Goal: Task Accomplishment & Management: Manage account settings

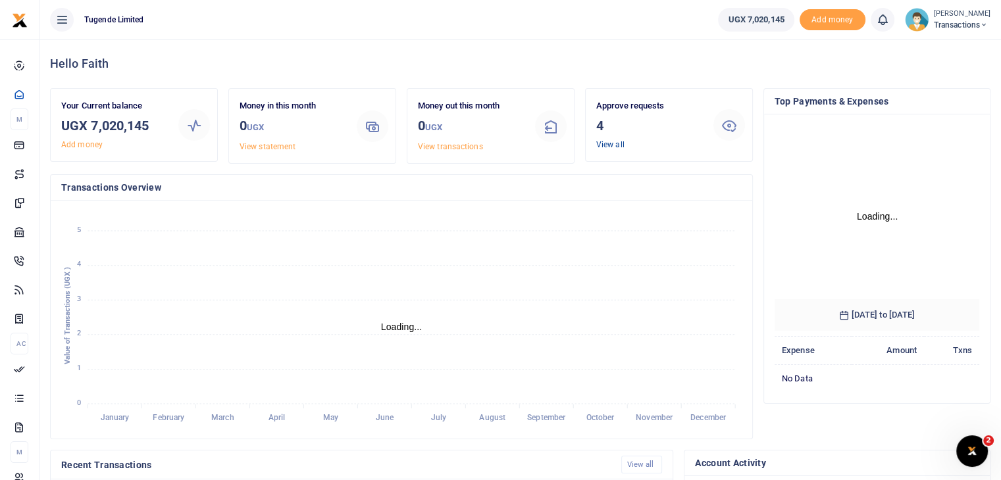
click at [609, 144] on link "View all" at bounding box center [610, 144] width 28 height 9
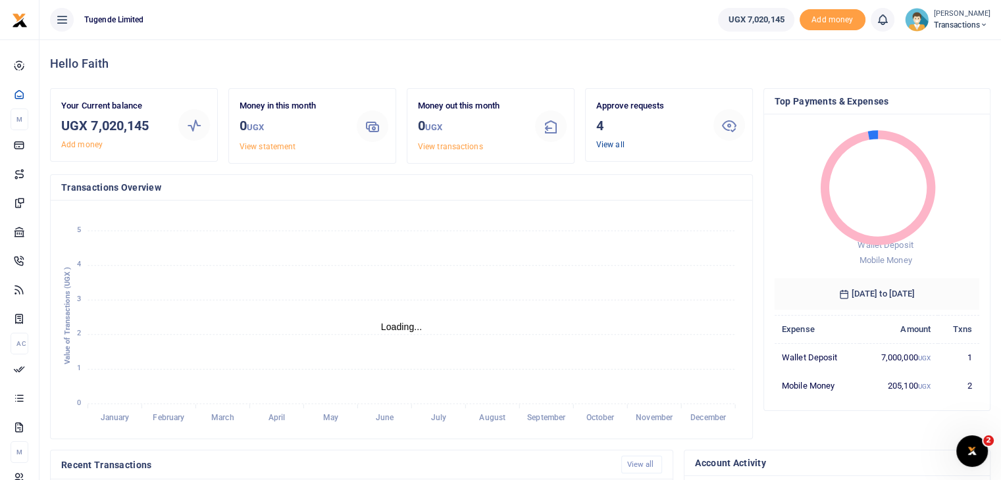
scroll to position [11, 11]
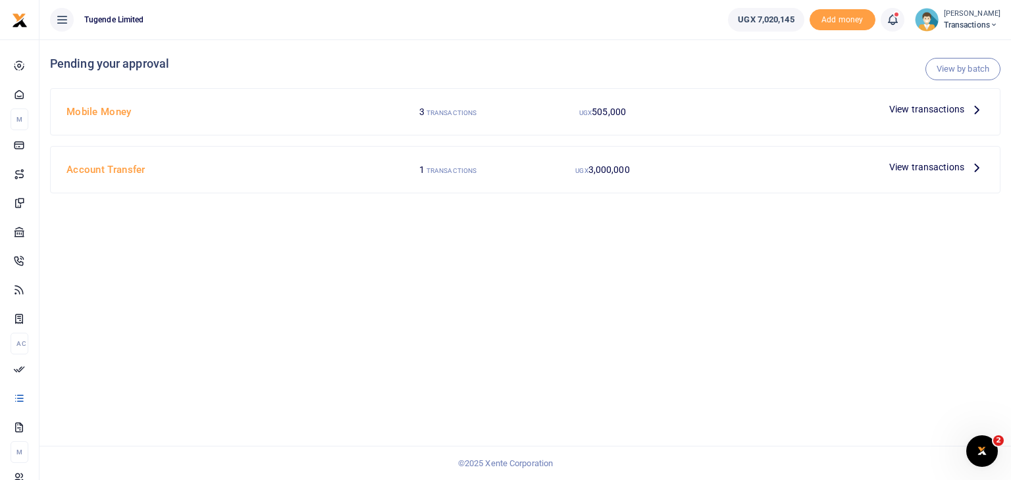
click at [918, 115] on span "View transactions" at bounding box center [926, 109] width 75 height 14
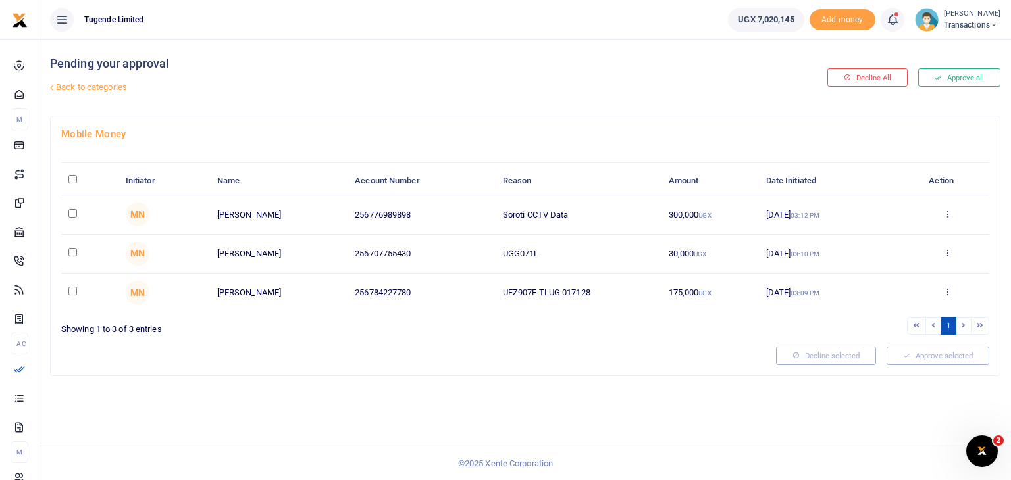
click at [71, 210] on input "checkbox" at bounding box center [72, 213] width 9 height 9
checkbox input "true"
drag, startPoint x: 503, startPoint y: 255, endPoint x: 598, endPoint y: 251, distance: 94.9
click at [598, 251] on td "UGG071L" at bounding box center [579, 254] width 166 height 39
copy td "UGG071L"
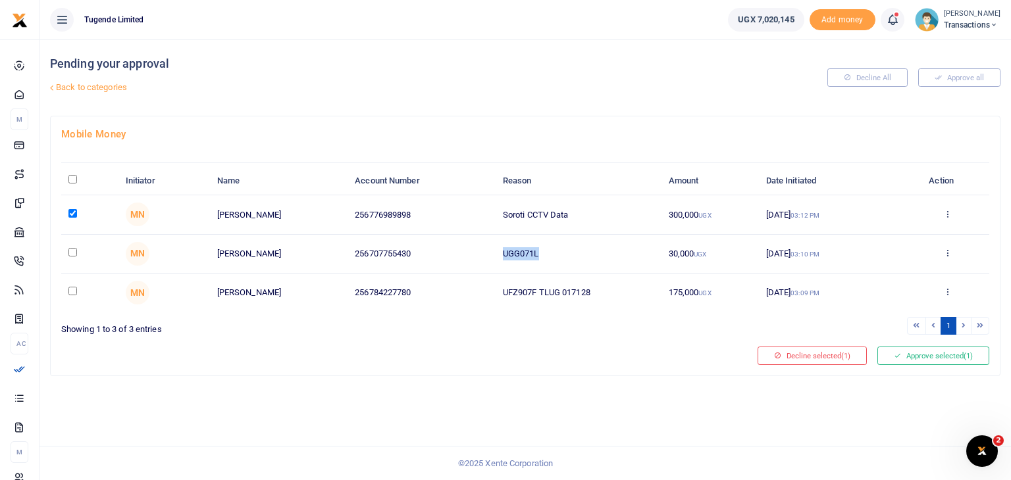
click at [70, 249] on input "checkbox" at bounding box center [72, 252] width 9 height 9
checkbox input "true"
drag, startPoint x: 505, startPoint y: 294, endPoint x: 637, endPoint y: 293, distance: 131.6
click at [637, 293] on td "UFZ907F TLUG 017128" at bounding box center [579, 293] width 166 height 38
drag, startPoint x: 501, startPoint y: 292, endPoint x: 633, endPoint y: 288, distance: 132.3
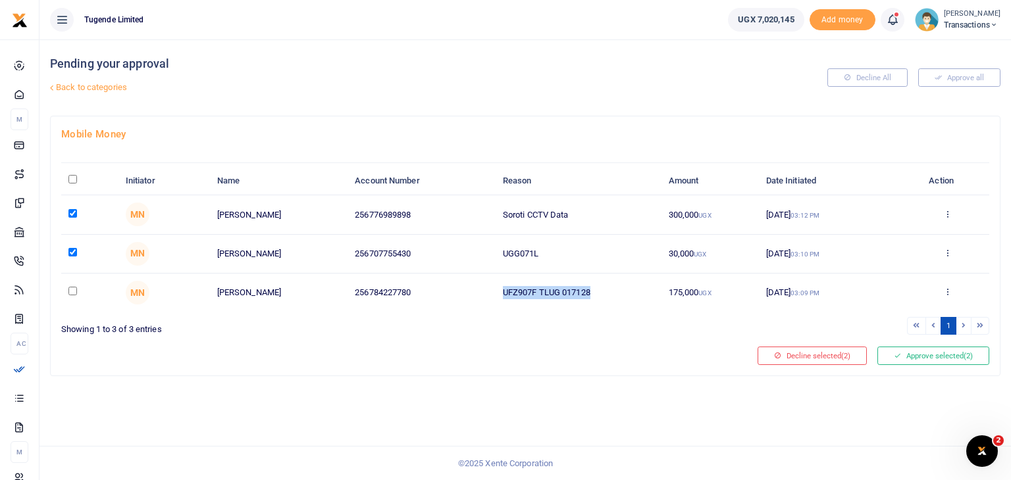
click at [633, 288] on td "UFZ907F TLUG 017128" at bounding box center [579, 293] width 166 height 38
copy td "UFZ907F TLUG 017128"
click at [70, 290] on input "checkbox" at bounding box center [72, 291] width 9 height 9
checkbox input "true"
click at [921, 348] on button "Approve selected (3)" at bounding box center [933, 356] width 112 height 18
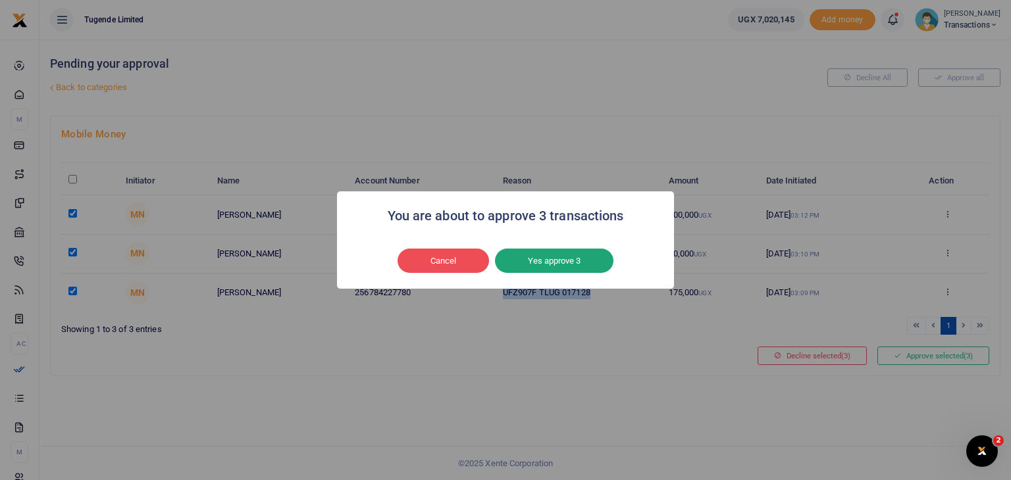
click at [544, 253] on button "Yes approve 3" at bounding box center [554, 261] width 118 height 25
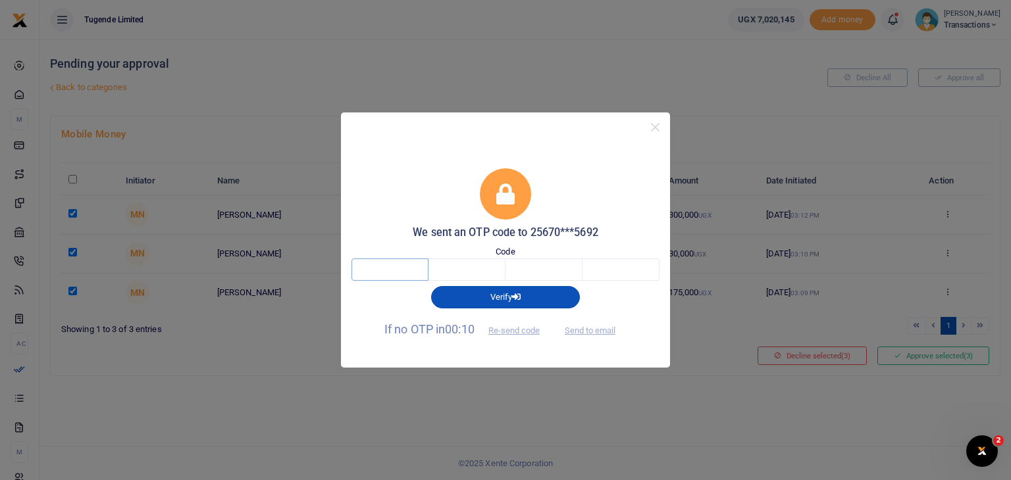
click at [396, 264] on input "text" at bounding box center [389, 270] width 77 height 22
type input "5"
type input "6"
type input "9"
type input "8"
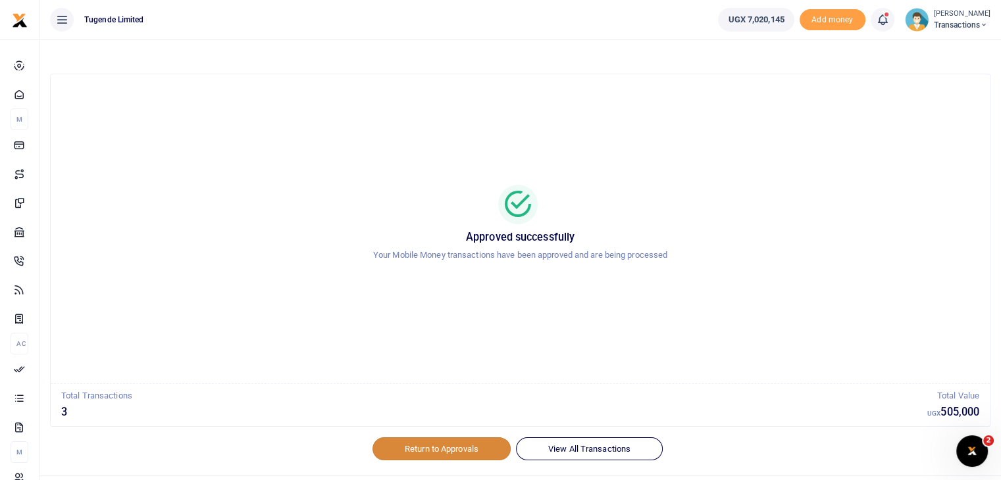
click at [459, 446] on link "Return to Approvals" at bounding box center [442, 449] width 138 height 22
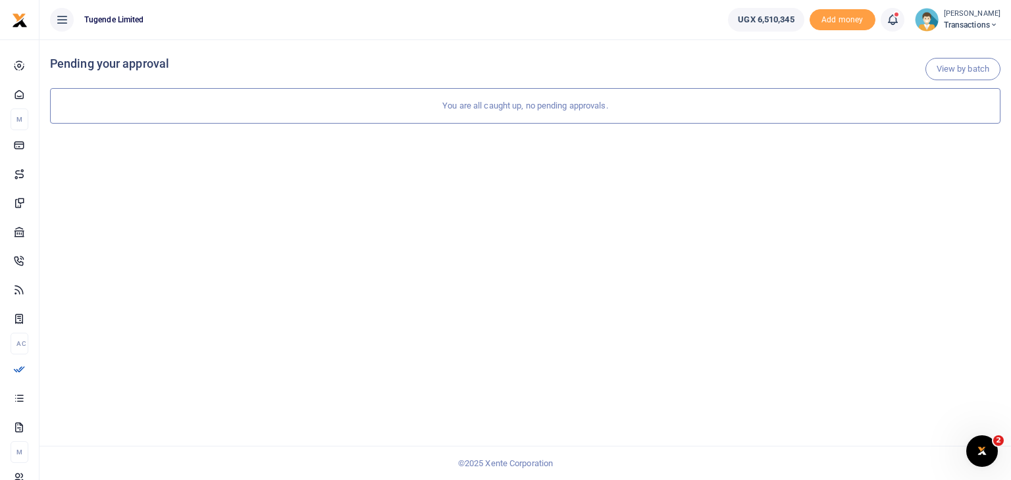
click at [619, 167] on div "View by batch Pending your approval You are all caught up, no pending approvals." at bounding box center [524, 259] width 971 height 441
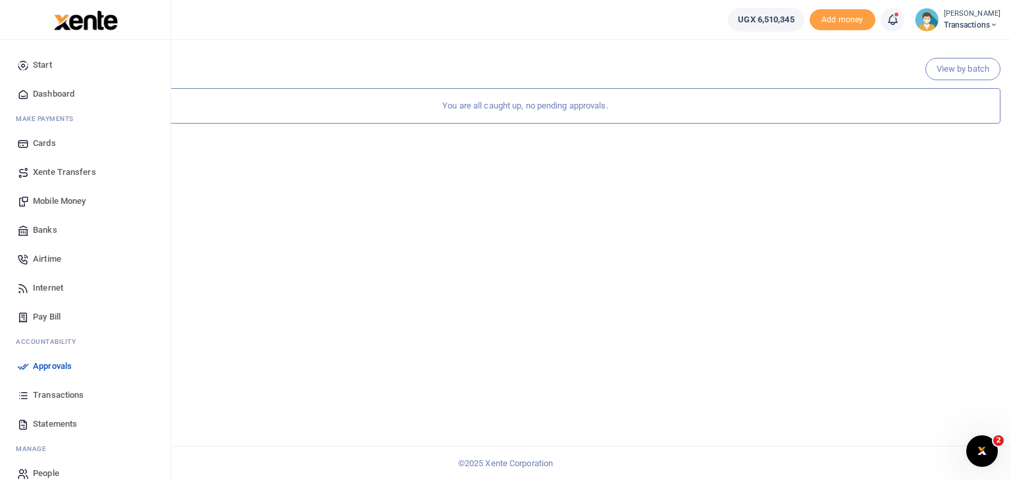
click at [47, 367] on span "Approvals" at bounding box center [52, 366] width 39 height 13
click at [56, 394] on span "Transactions" at bounding box center [58, 395] width 51 height 13
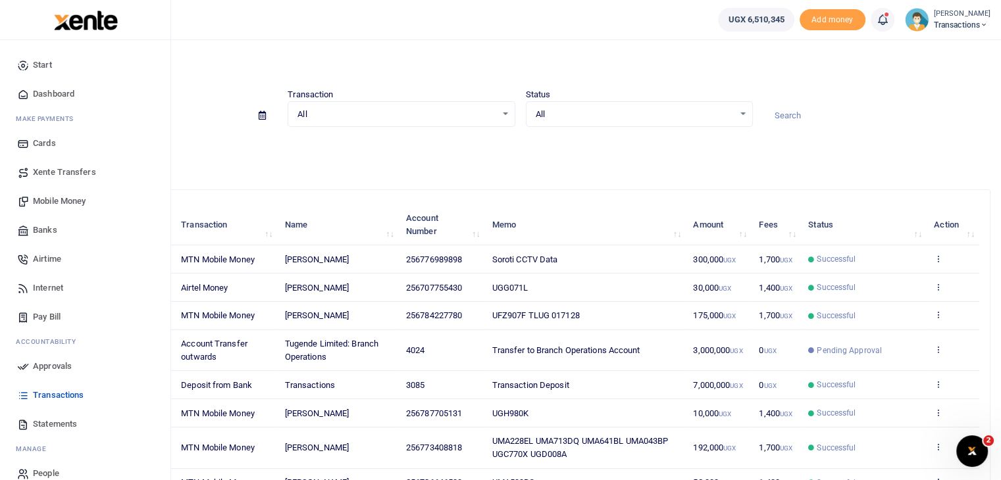
click at [40, 367] on span "Approvals" at bounding box center [52, 366] width 39 height 13
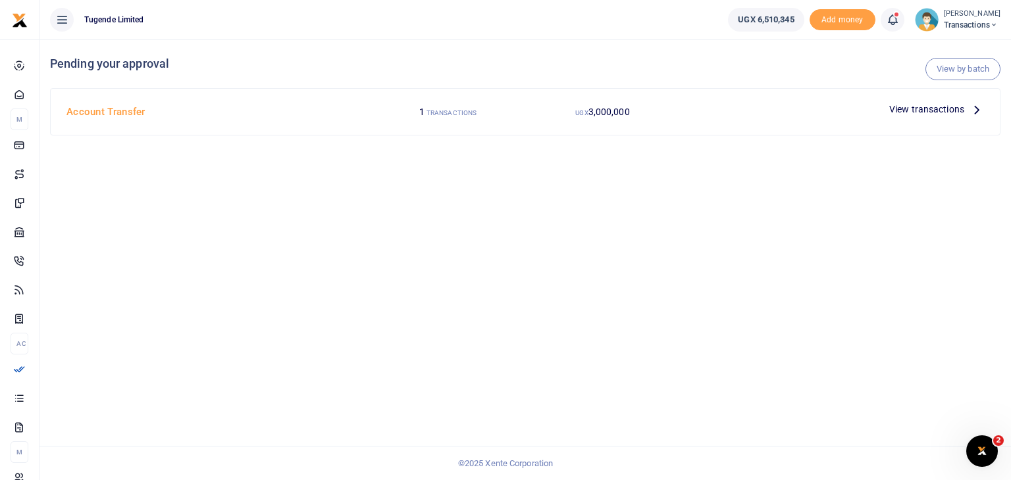
click at [915, 110] on span "View transactions" at bounding box center [926, 109] width 75 height 14
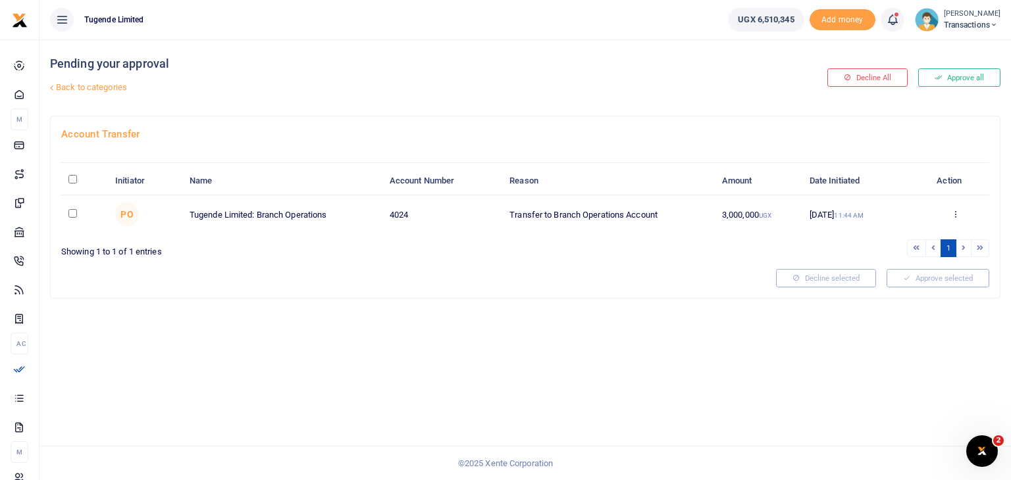
click at [72, 211] on input "checkbox" at bounding box center [72, 213] width 9 height 9
checkbox input "true"
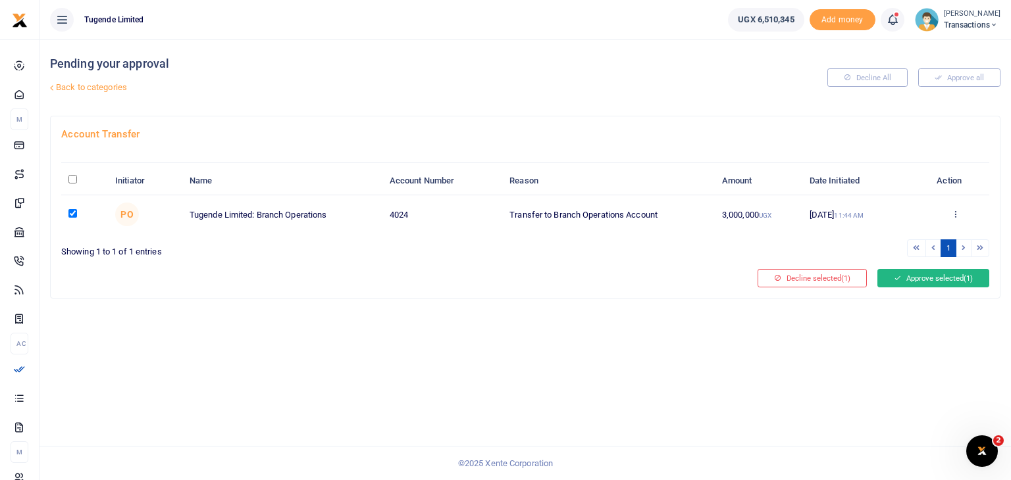
click at [920, 270] on button "Approve selected (1)" at bounding box center [933, 278] width 112 height 18
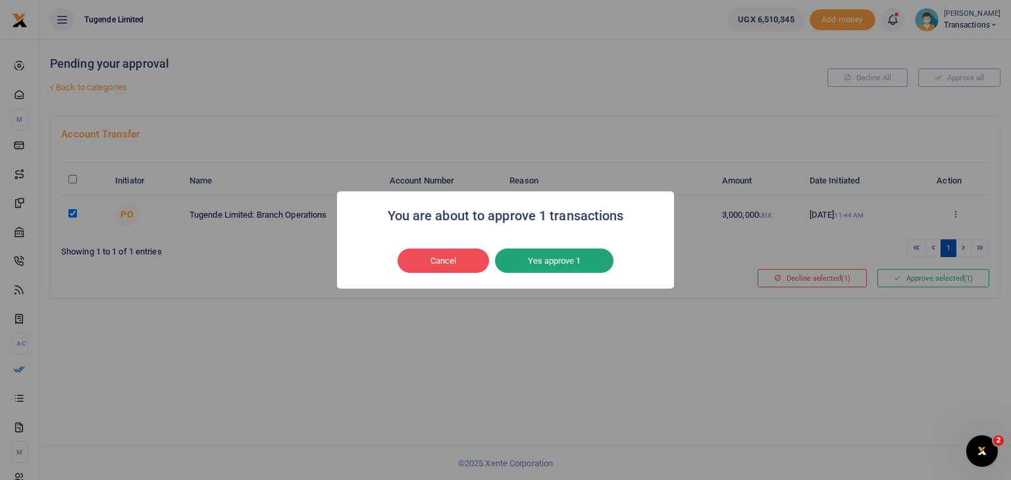
click at [574, 257] on button "Yes approve 1" at bounding box center [554, 261] width 118 height 25
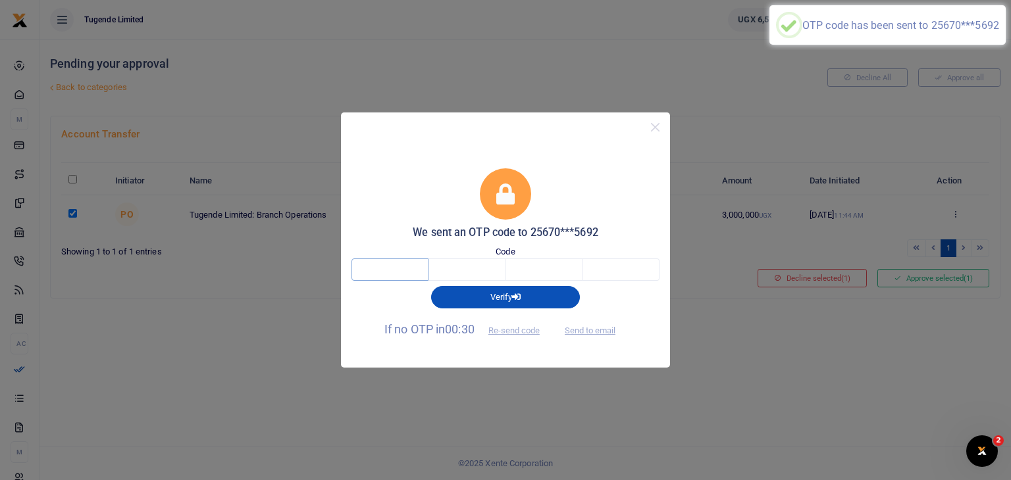
click at [409, 265] on input "text" at bounding box center [389, 270] width 77 height 22
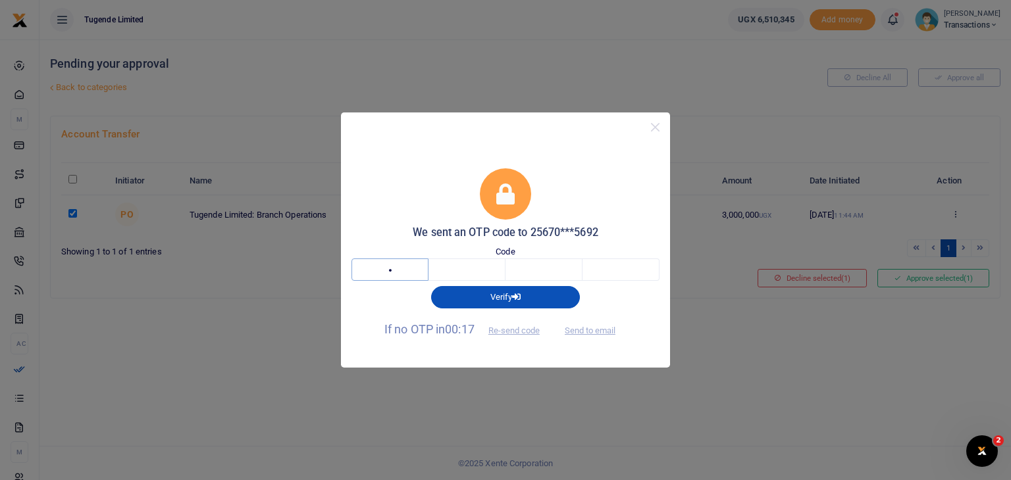
type input "5"
type input "4"
type input "1"
type input "7"
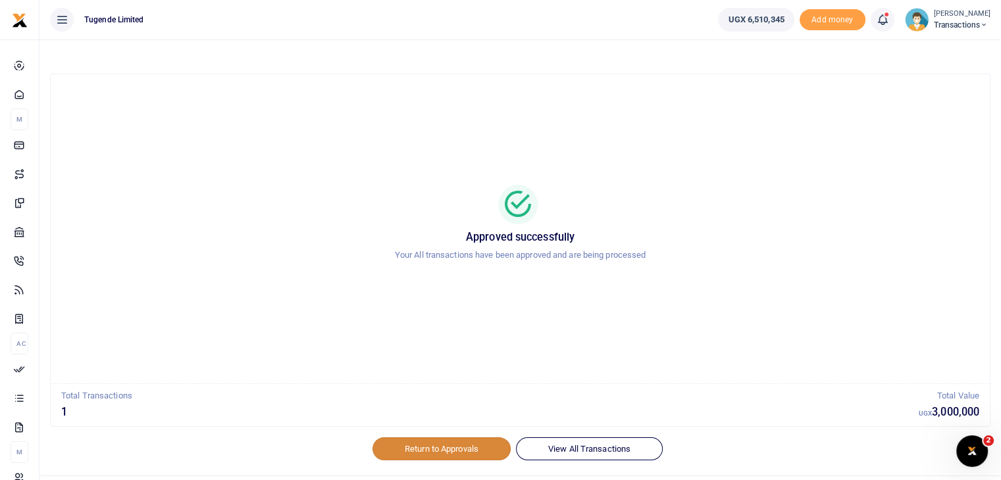
click at [433, 453] on link "Return to Approvals" at bounding box center [442, 449] width 138 height 22
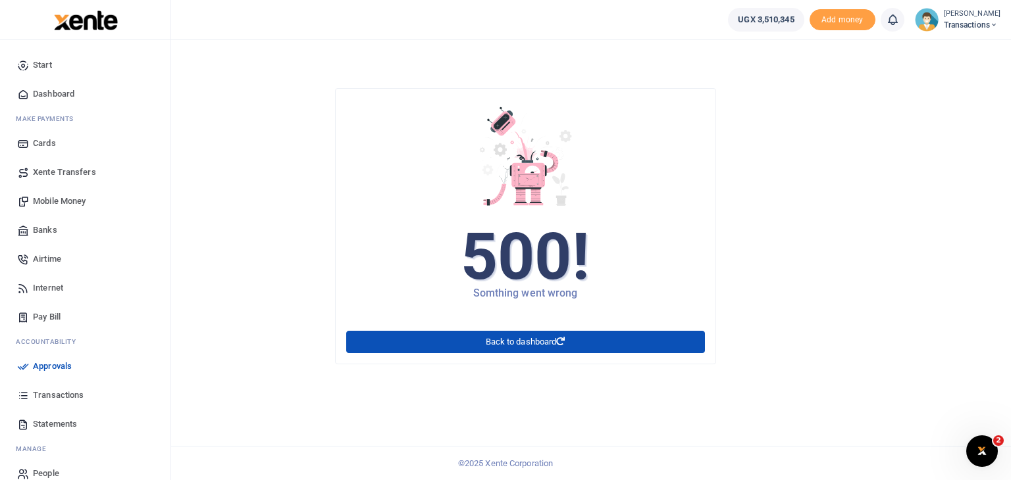
click at [54, 396] on span "Transactions" at bounding box center [58, 395] width 51 height 13
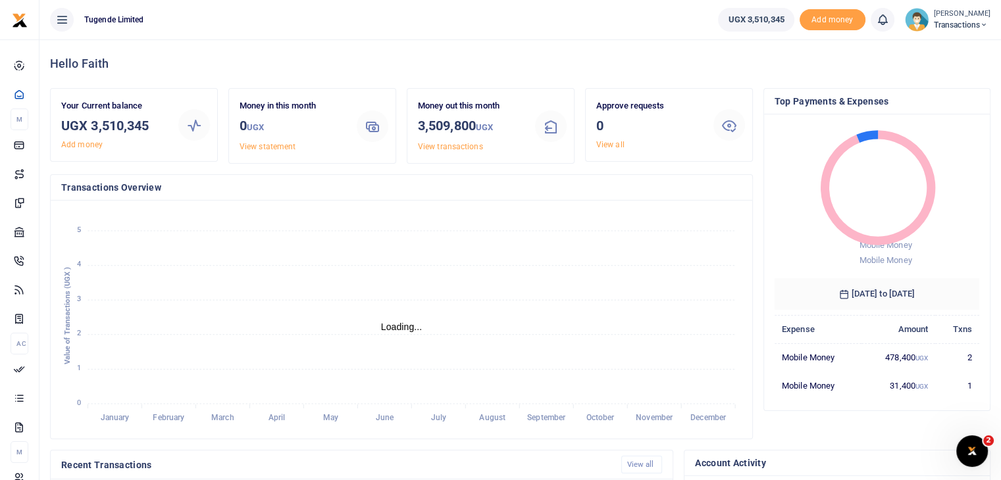
scroll to position [11, 11]
click at [911, 16] on img at bounding box center [917, 20] width 24 height 24
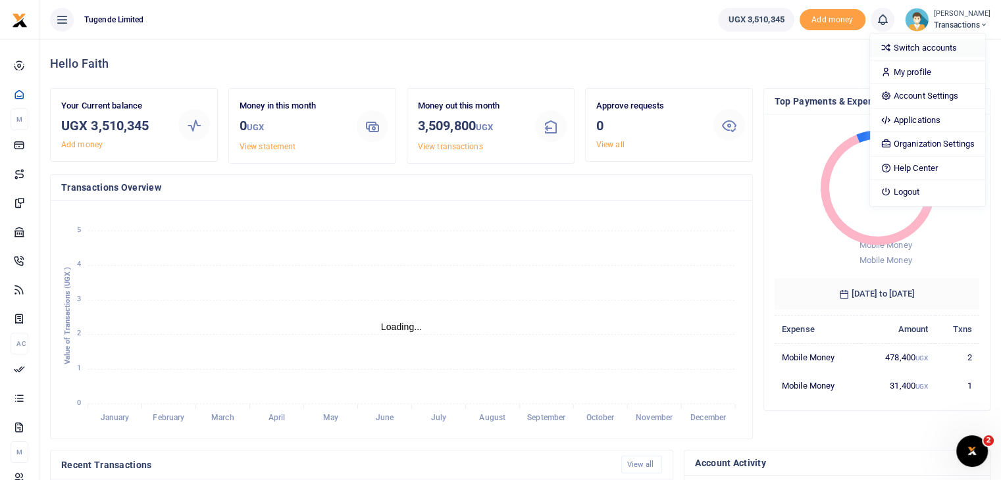
click at [914, 45] on link "Switch accounts" at bounding box center [927, 48] width 115 height 18
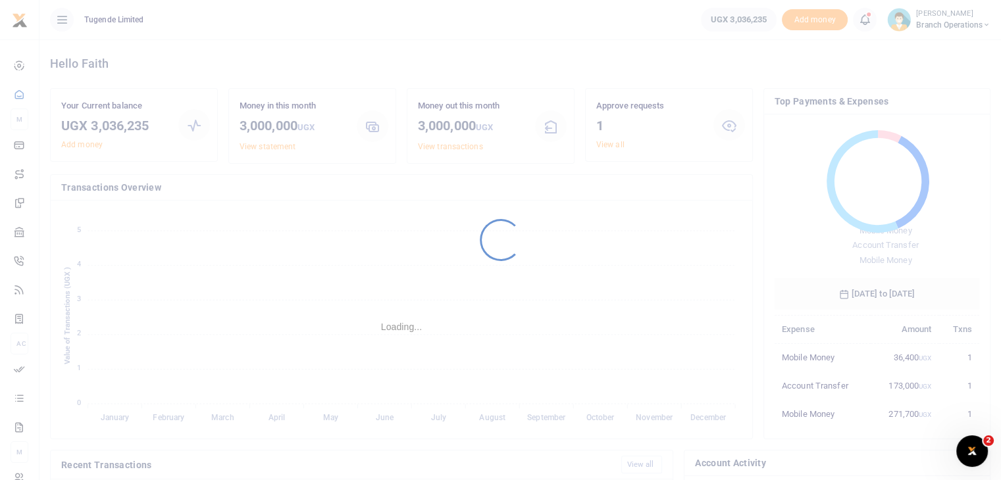
scroll to position [11, 11]
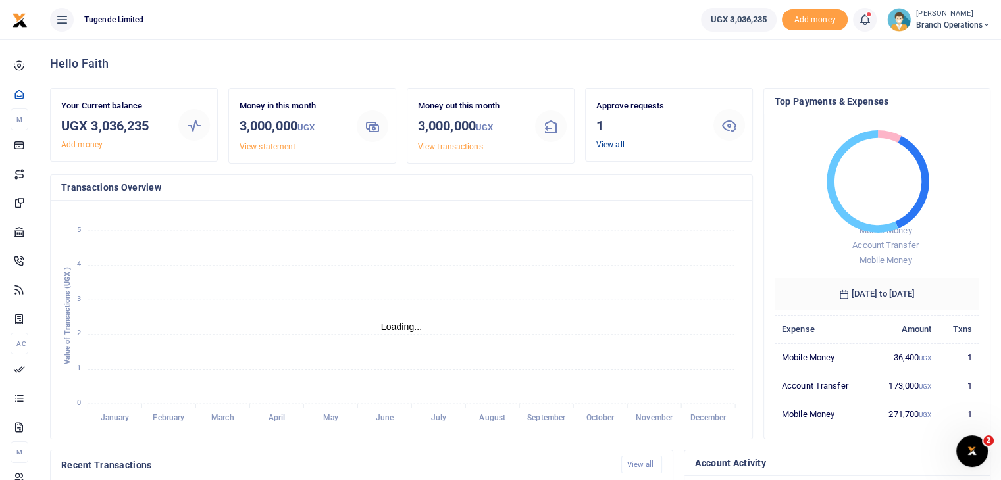
click at [610, 146] on link "View all" at bounding box center [610, 144] width 28 height 9
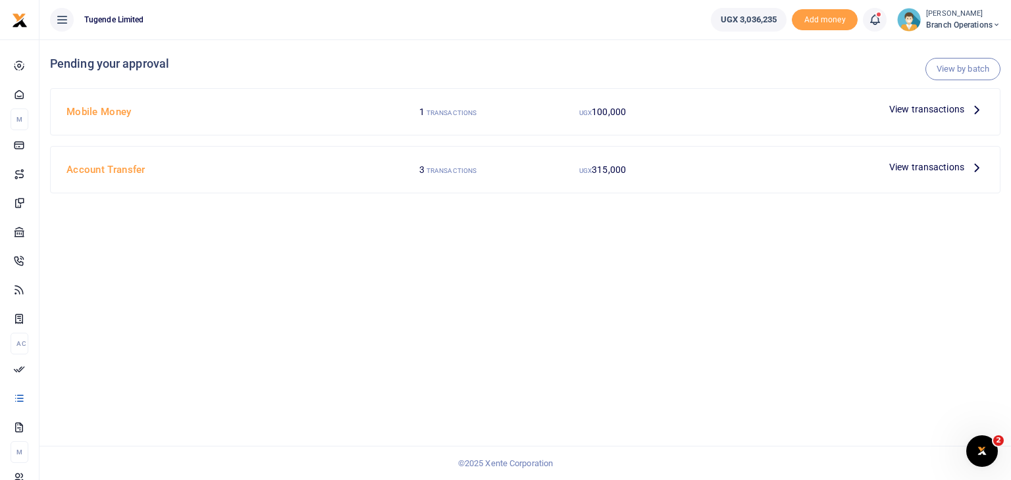
click at [910, 109] on span "View transactions" at bounding box center [926, 109] width 75 height 14
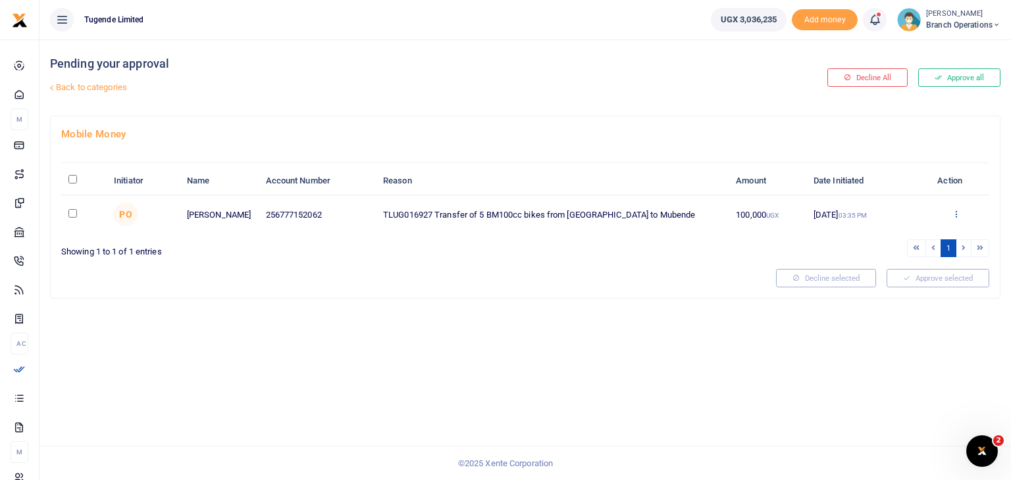
click at [955, 215] on icon at bounding box center [956, 213] width 9 height 9
click at [888, 236] on link "Approve" at bounding box center [908, 235] width 104 height 18
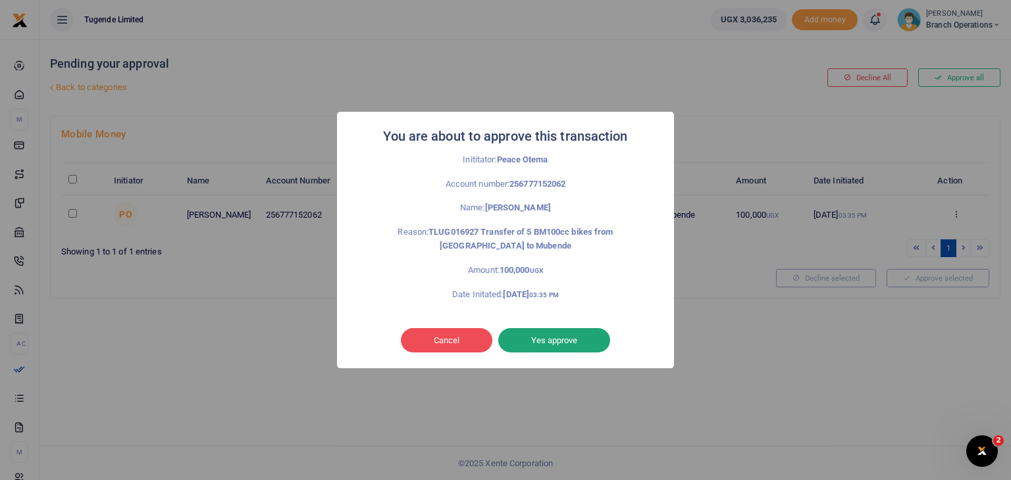
click at [570, 342] on button "Yes approve" at bounding box center [554, 340] width 112 height 25
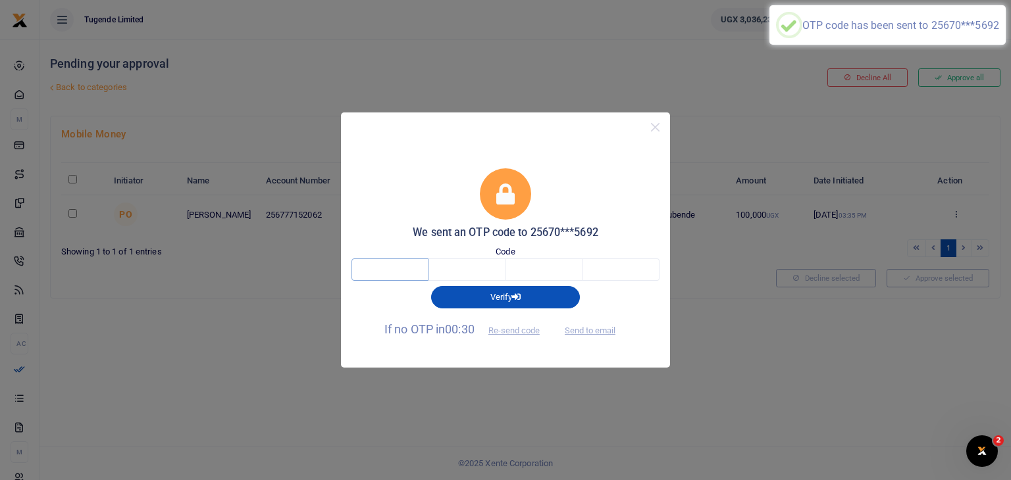
click at [382, 269] on input "text" at bounding box center [389, 270] width 77 height 22
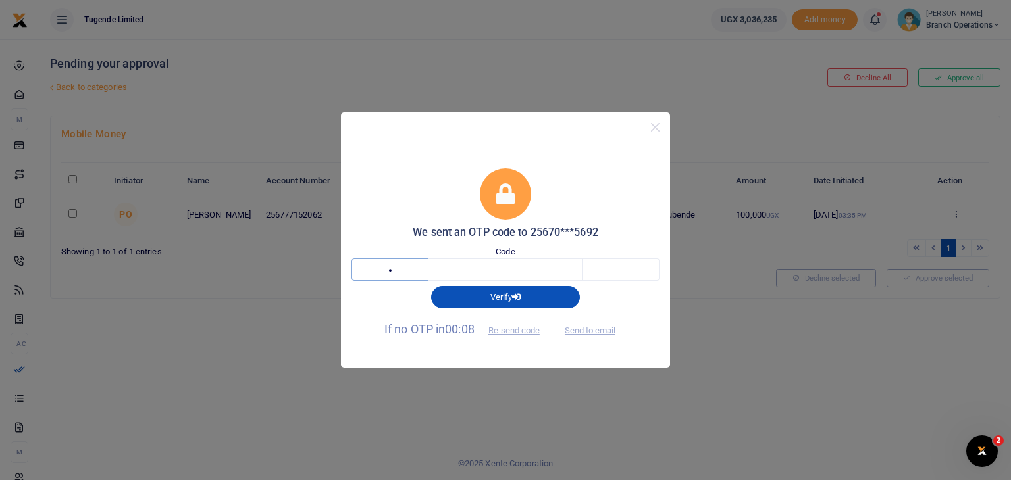
type input "1"
type input "7"
type input "5"
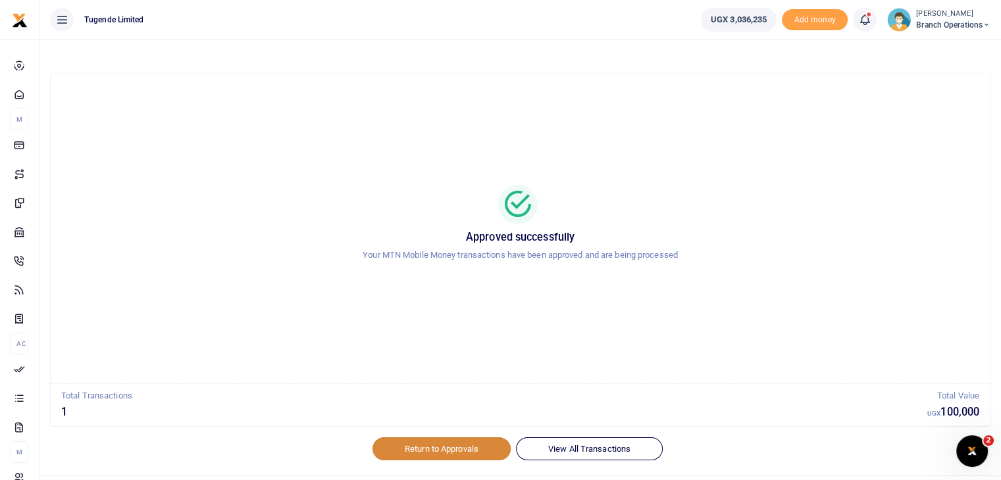
click at [449, 446] on link "Return to Approvals" at bounding box center [442, 449] width 138 height 22
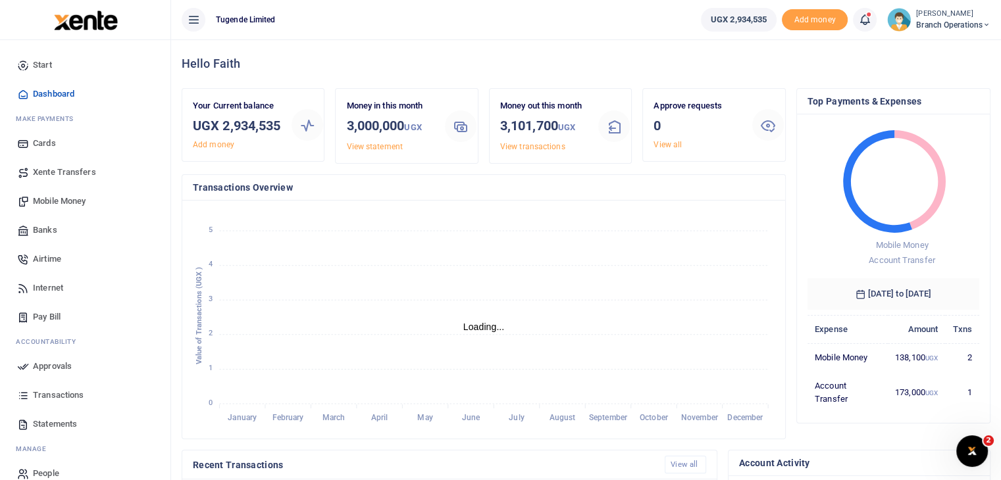
scroll to position [11, 11]
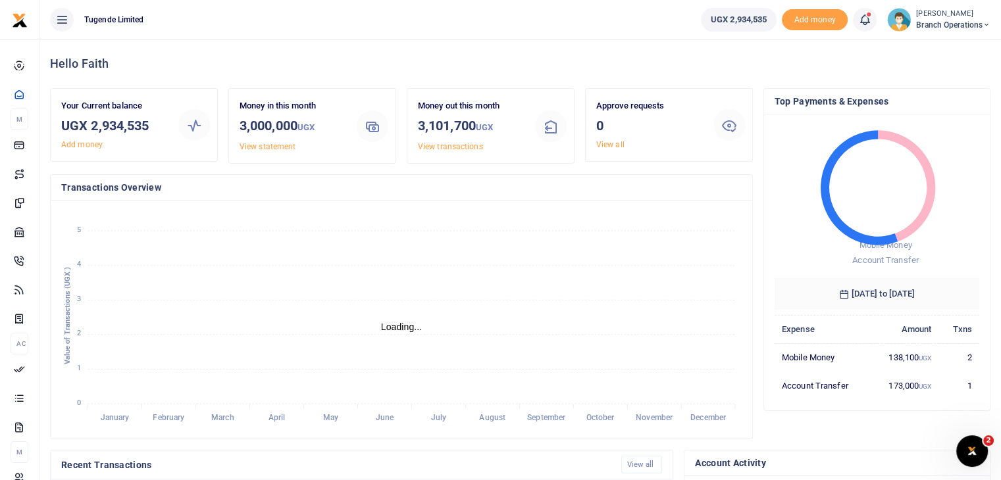
scroll to position [11, 11]
click at [605, 140] on link "View all" at bounding box center [610, 144] width 28 height 9
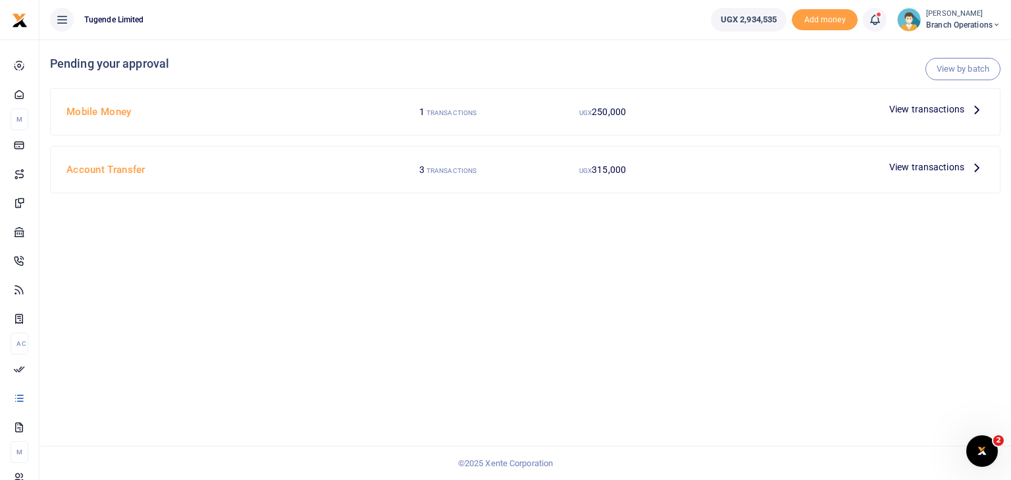
click at [919, 111] on span "View transactions" at bounding box center [926, 109] width 75 height 14
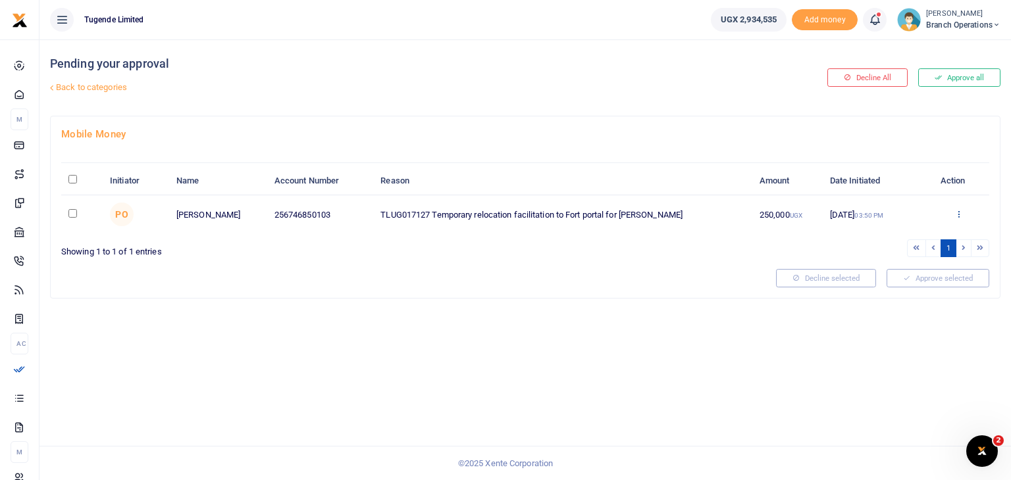
click at [958, 209] on icon at bounding box center [958, 213] width 9 height 9
click at [898, 236] on link "Approve" at bounding box center [911, 235] width 104 height 18
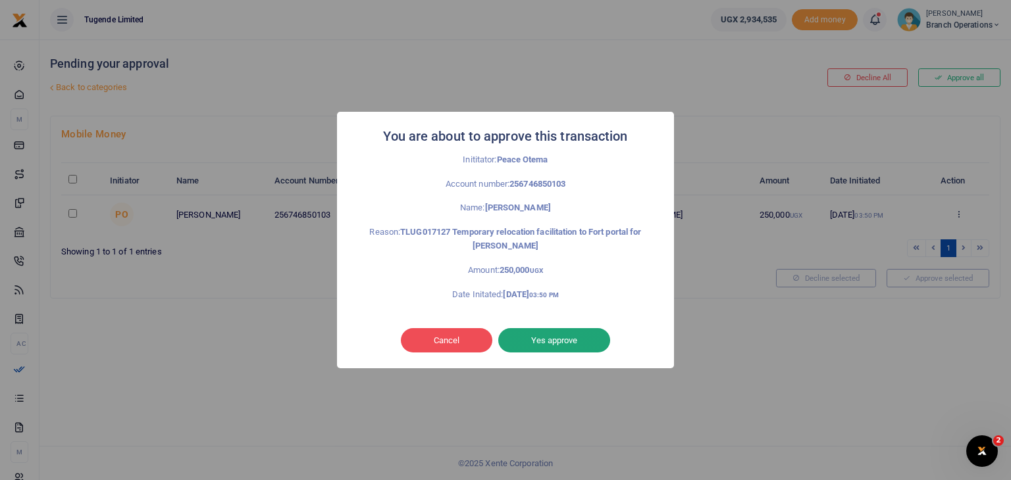
click at [571, 336] on button "Yes approve" at bounding box center [554, 340] width 112 height 25
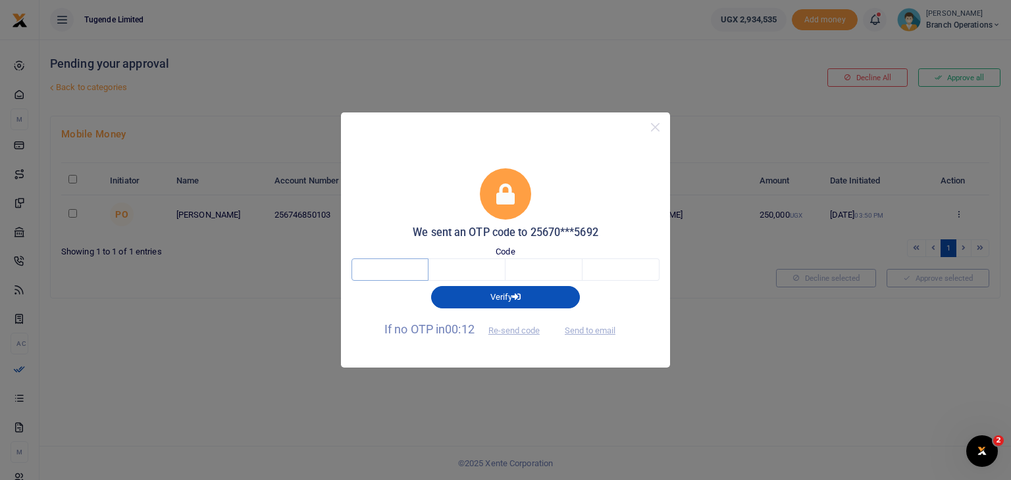
click at [415, 273] on input "text" at bounding box center [389, 270] width 77 height 22
type input "9"
type input "3"
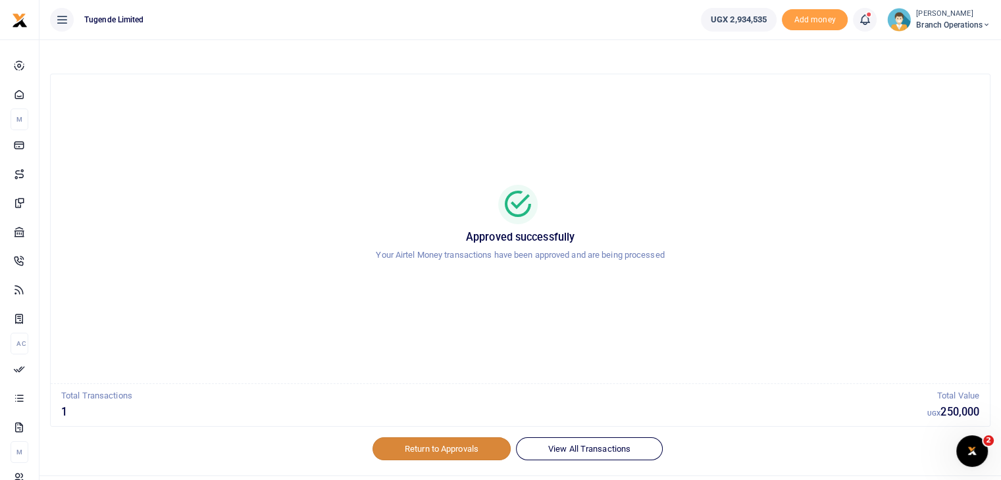
click at [446, 454] on link "Return to Approvals" at bounding box center [442, 449] width 138 height 22
